Goal: Obtain resource: Download file/media

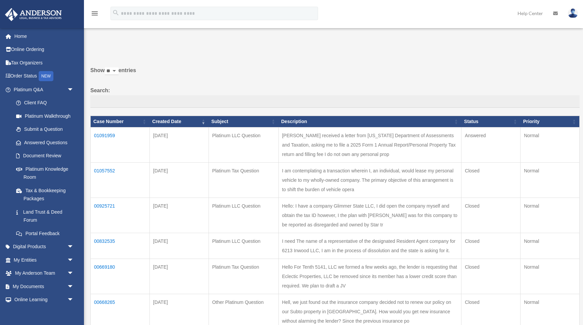
click at [111, 141] on td "01091959" at bounding box center [120, 145] width 59 height 35
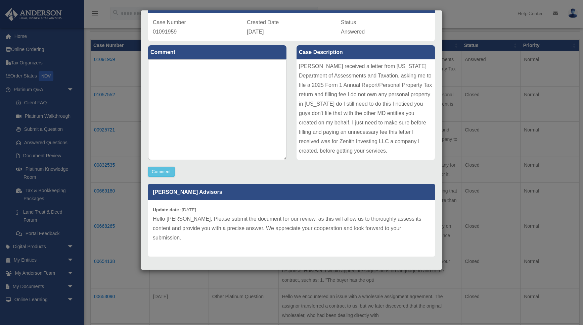
scroll to position [46, 0]
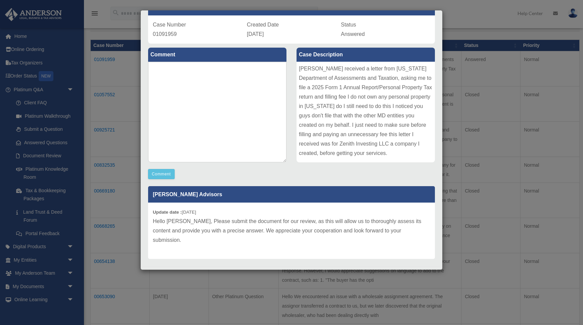
drag, startPoint x: 302, startPoint y: 2, endPoint x: 296, endPoint y: 3, distance: 6.1
click at [302, 2] on div "Case Detail × Platinum LLC Question Case Number 01091959 Created Date August 28…" at bounding box center [291, 162] width 583 height 325
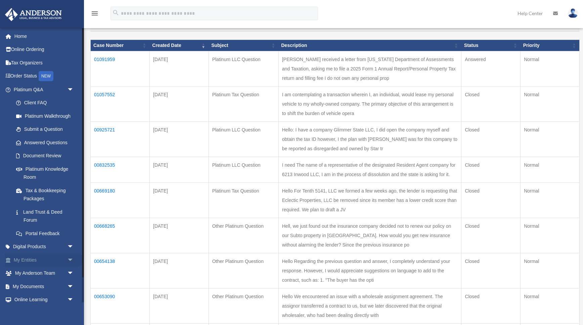
click at [67, 258] on span "arrow_drop_down" at bounding box center [73, 261] width 13 height 14
click at [35, 271] on link "Overview" at bounding box center [46, 273] width 75 height 13
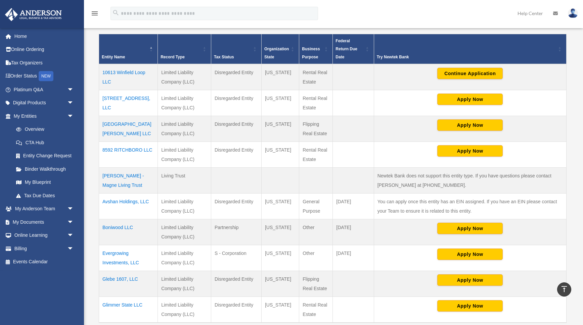
scroll to position [139, 0]
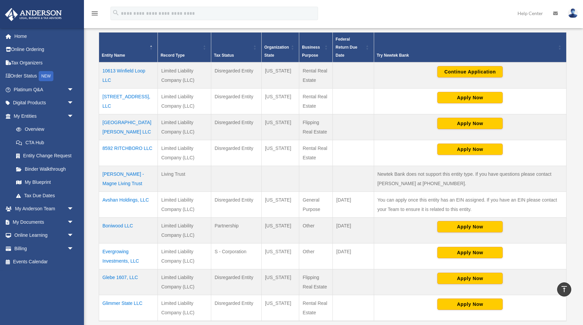
click at [134, 70] on td "10613 Winfield Loop LLC" at bounding box center [128, 75] width 59 height 26
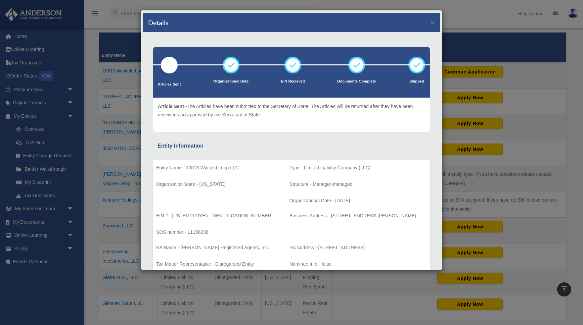
click at [435, 23] on div "Details ×" at bounding box center [291, 23] width 297 height 20
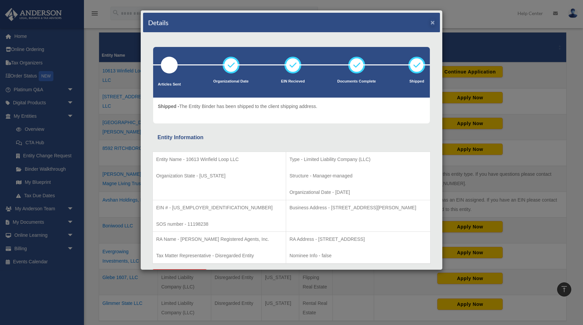
click at [433, 21] on button "×" at bounding box center [433, 22] width 4 height 7
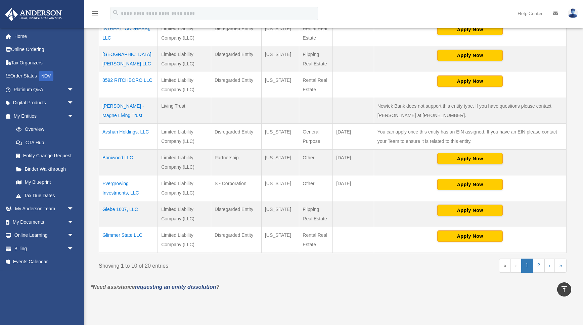
scroll to position [214, 0]
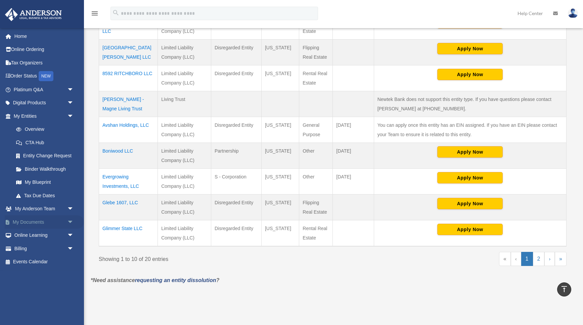
click at [69, 220] on span "arrow_drop_down" at bounding box center [73, 223] width 13 height 14
click at [31, 231] on link "Box" at bounding box center [46, 235] width 75 height 13
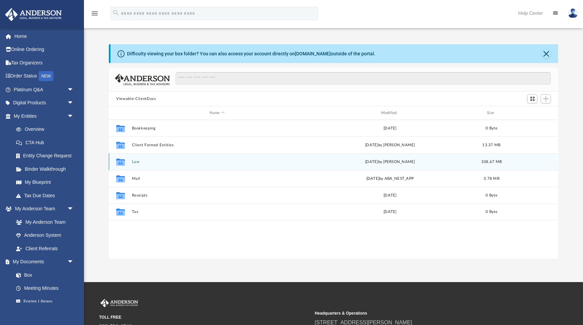
click at [140, 162] on button "Law" at bounding box center [217, 162] width 170 height 4
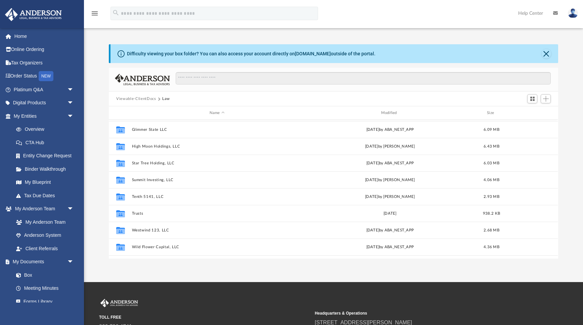
scroll to position [191, 0]
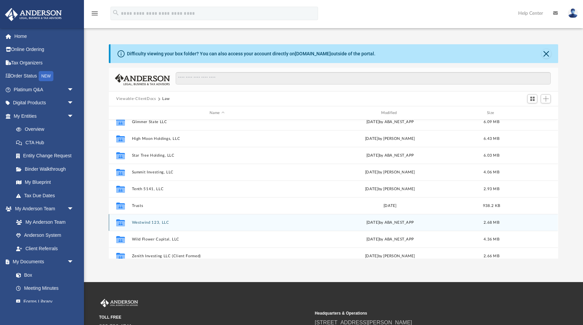
click at [157, 224] on button "Westwind 123, LLC" at bounding box center [217, 223] width 170 height 4
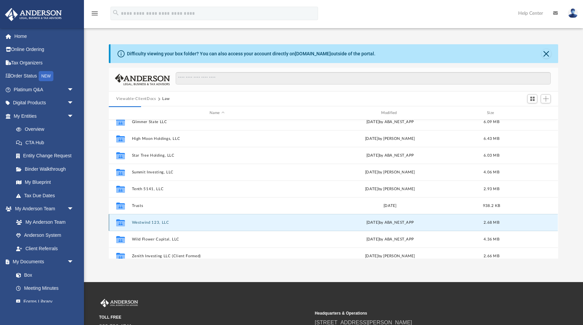
scroll to position [0, 0]
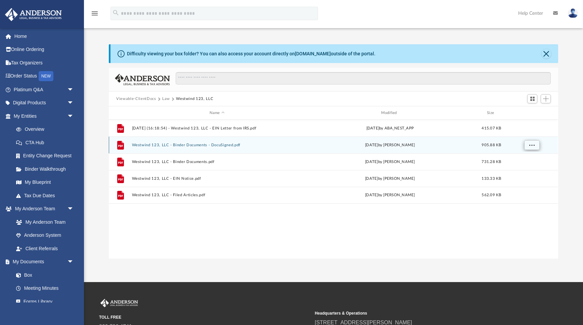
click at [535, 144] on button "More options" at bounding box center [531, 145] width 15 height 10
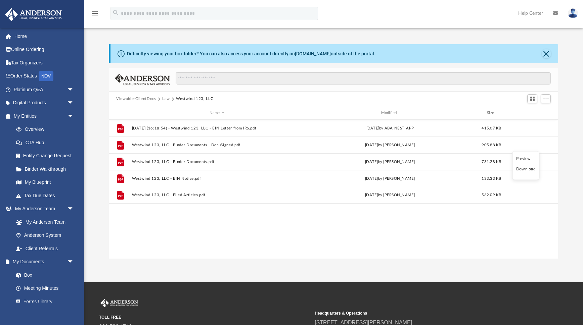
click at [527, 170] on li "Download" at bounding box center [525, 169] width 19 height 7
